Goal: Task Accomplishment & Management: Manage account settings

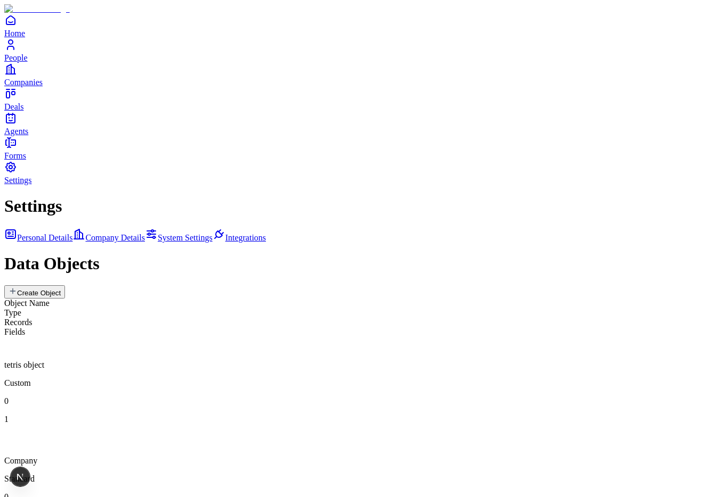
click at [65, 285] on button "Create Object" at bounding box center [34, 291] width 61 height 13
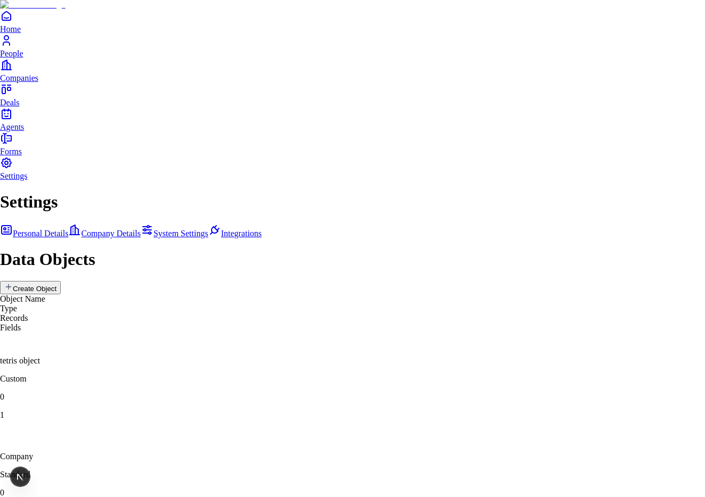
drag, startPoint x: 360, startPoint y: 300, endPoint x: 369, endPoint y: 296, distance: 9.5
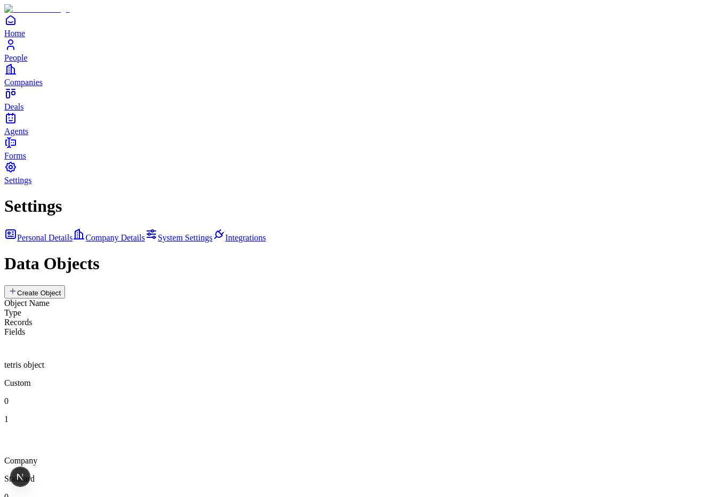
click at [367, 337] on div "tetris object" at bounding box center [352, 353] width 696 height 33
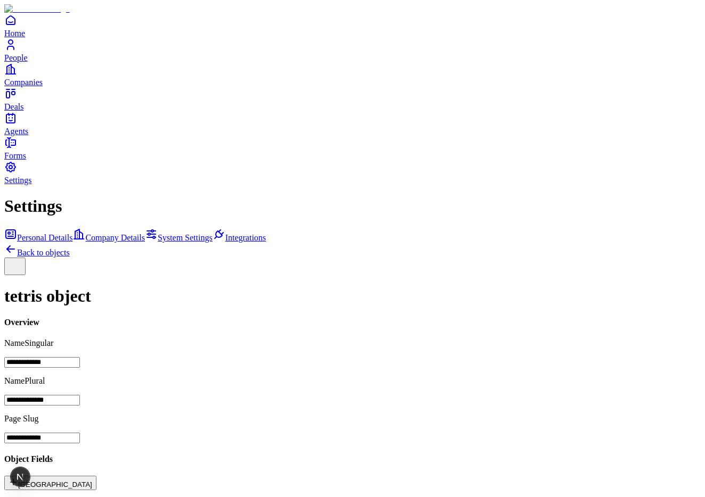
click at [96, 476] on button "[GEOGRAPHIC_DATA]" at bounding box center [50, 483] width 92 height 14
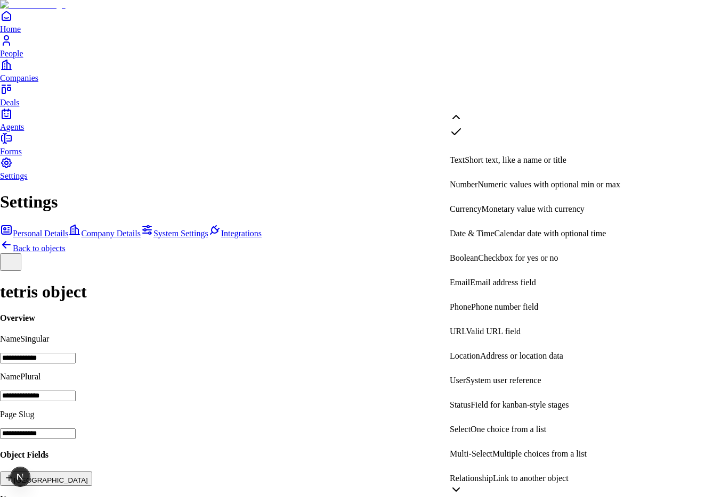
scroll to position [201, 0]
select select "**********"
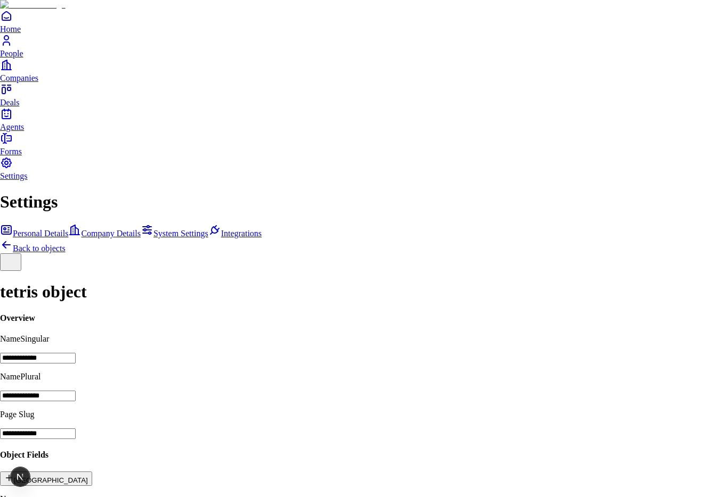
scroll to position [59, 0]
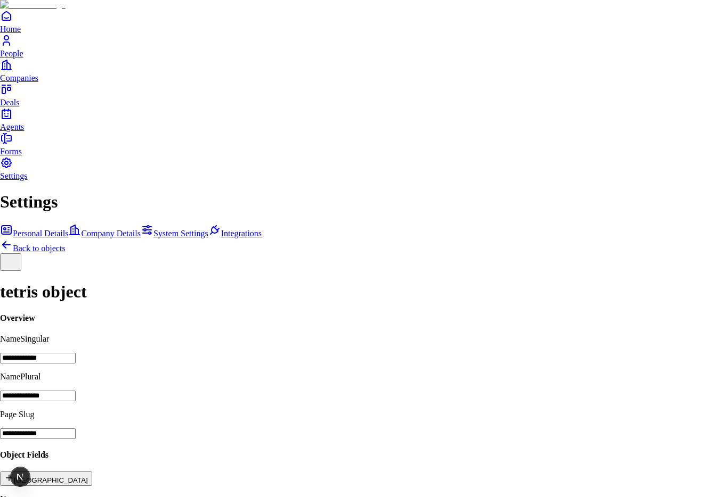
type input "******"
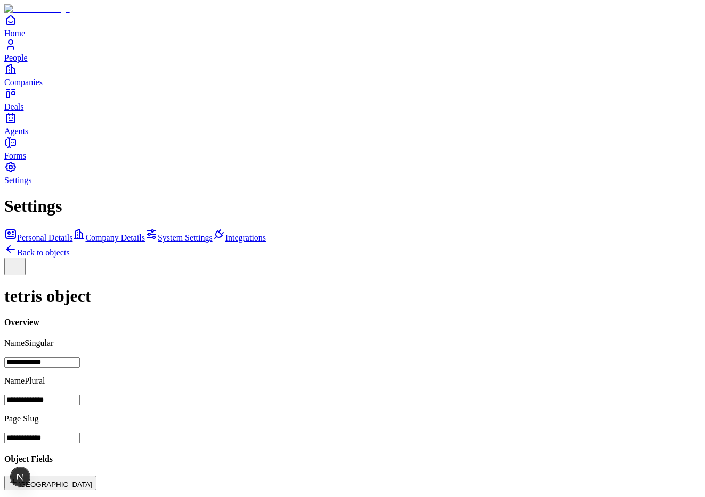
click at [96, 476] on button "[GEOGRAPHIC_DATA]" at bounding box center [50, 483] width 92 height 14
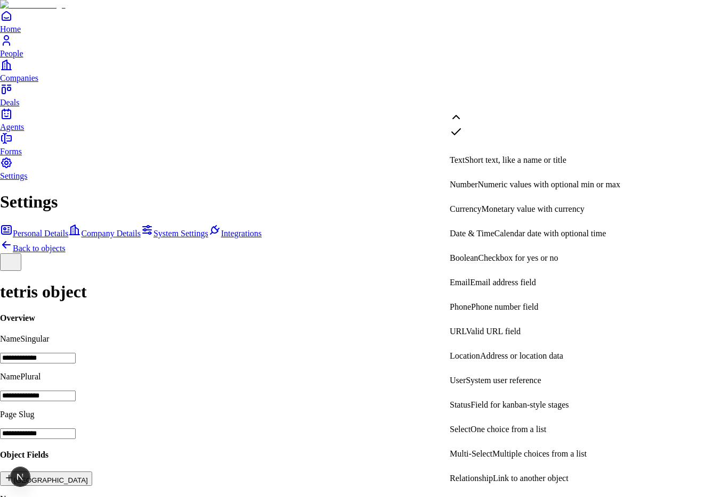
scroll to position [201, 0]
select select "**********"
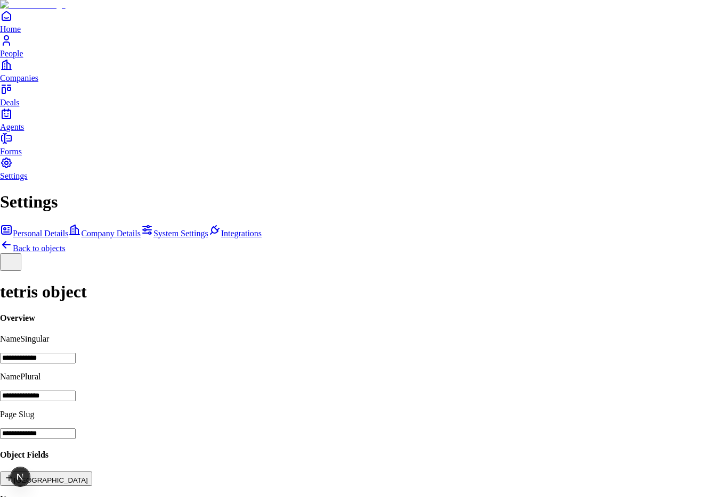
scroll to position [59, 0]
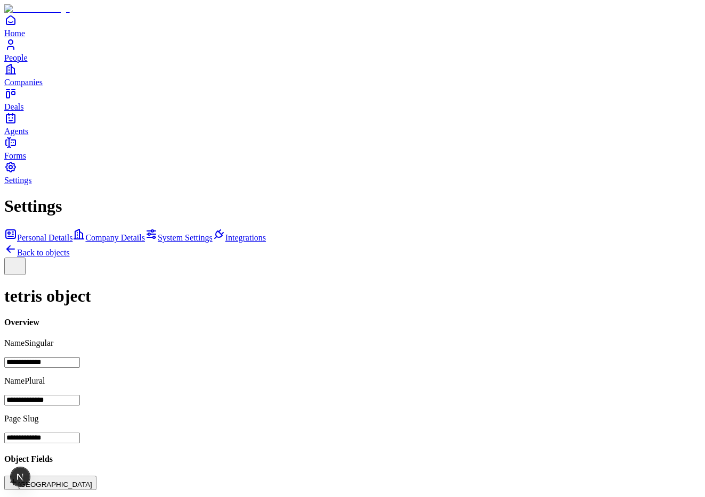
click at [70, 248] on link "Back to objects" at bounding box center [37, 252] width 66 height 9
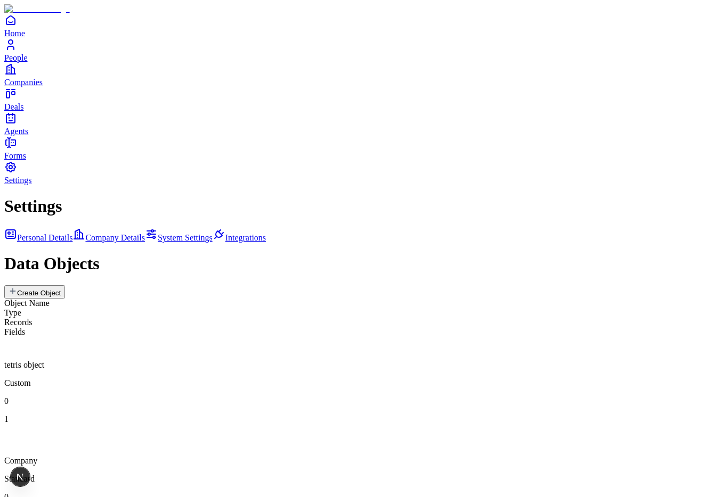
click at [330, 337] on div "tetris object Custom 0 1" at bounding box center [352, 380] width 696 height 87
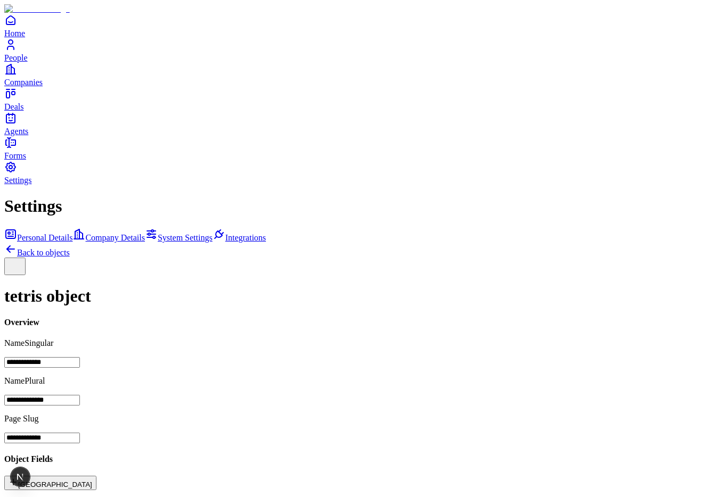
click at [17, 243] on icon at bounding box center [10, 249] width 13 height 13
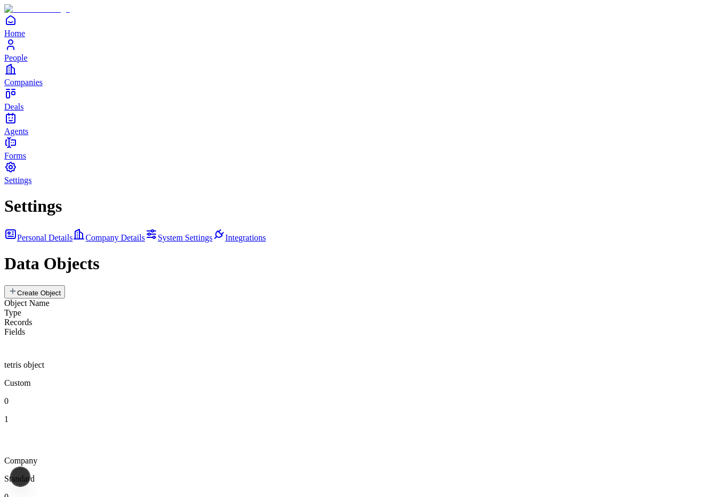
click at [65, 285] on button "Create Object" at bounding box center [34, 291] width 61 height 13
